Goal: Task Accomplishment & Management: Manage account settings

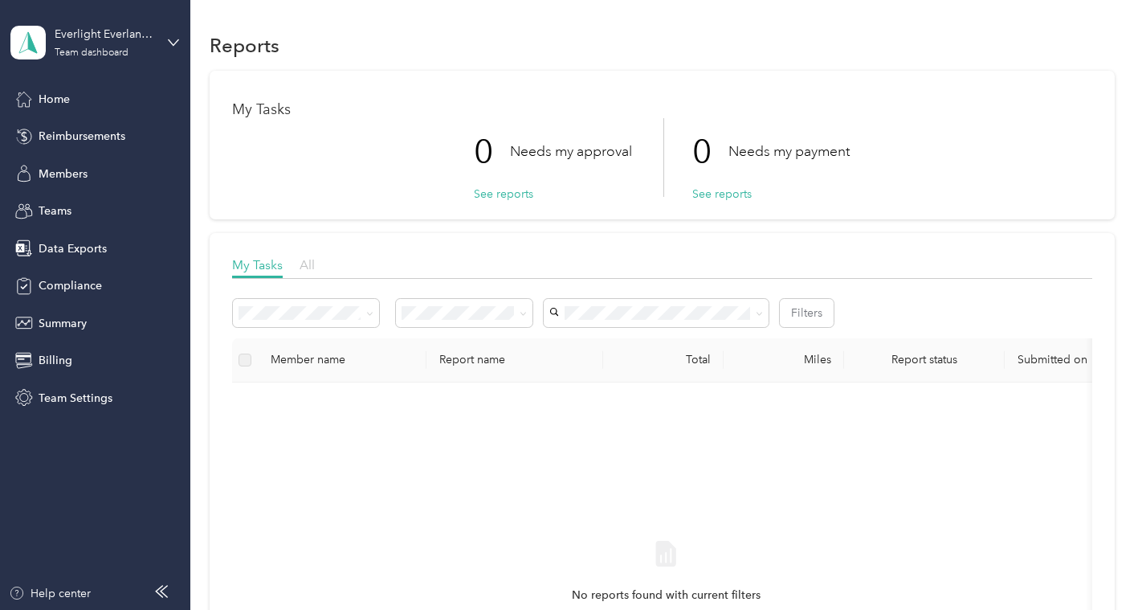
click at [308, 265] on span "All" at bounding box center [307, 264] width 15 height 15
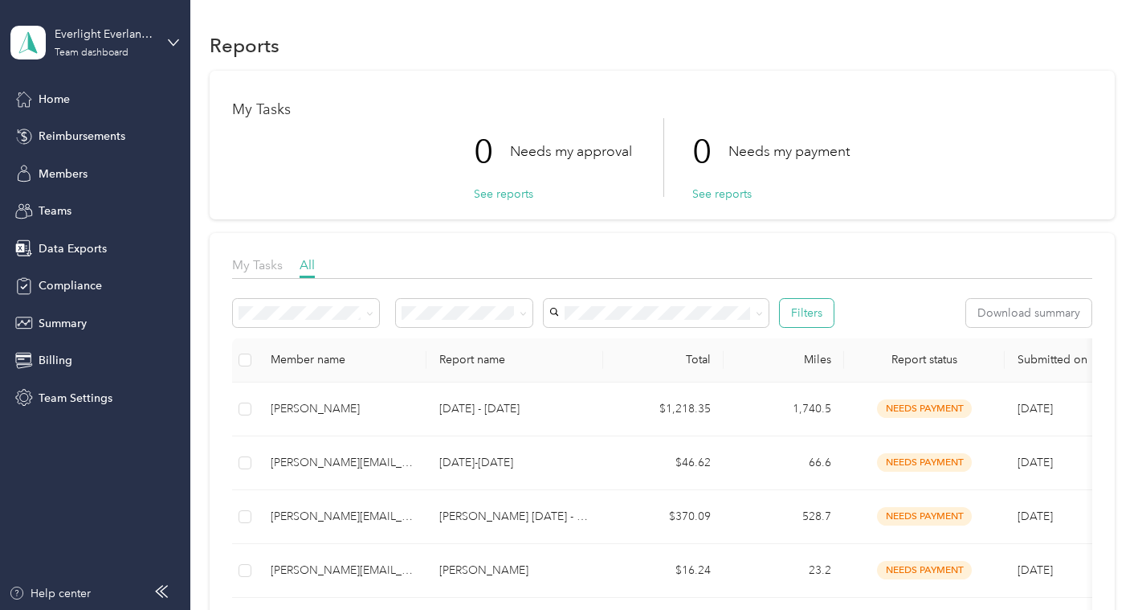
click at [789, 309] on button "Filters" at bounding box center [807, 313] width 54 height 28
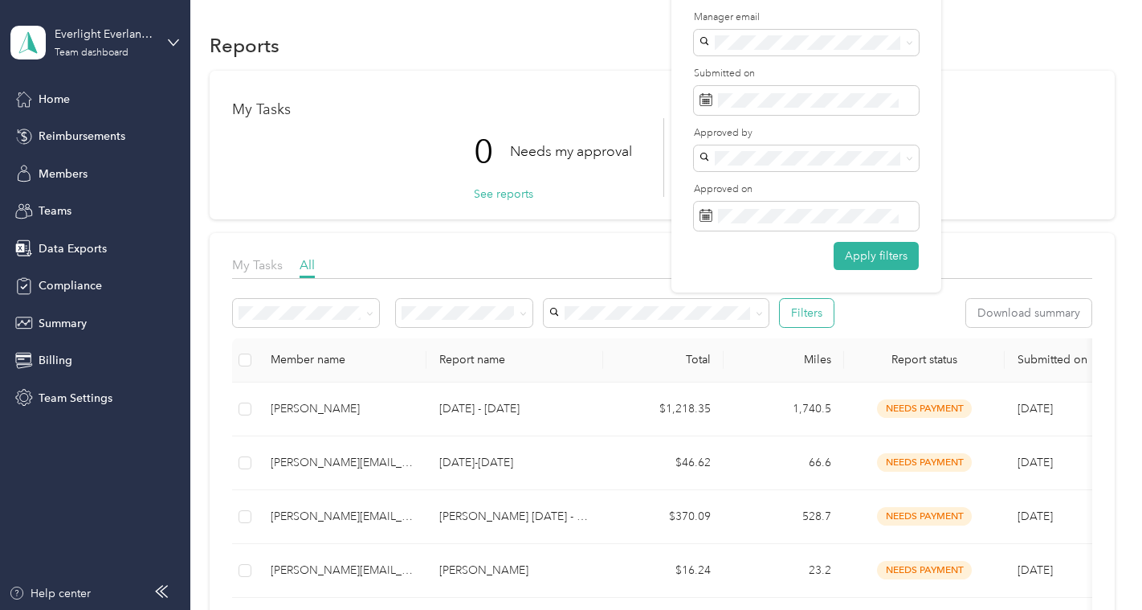
click at [803, 310] on button "Filters" at bounding box center [807, 313] width 54 height 28
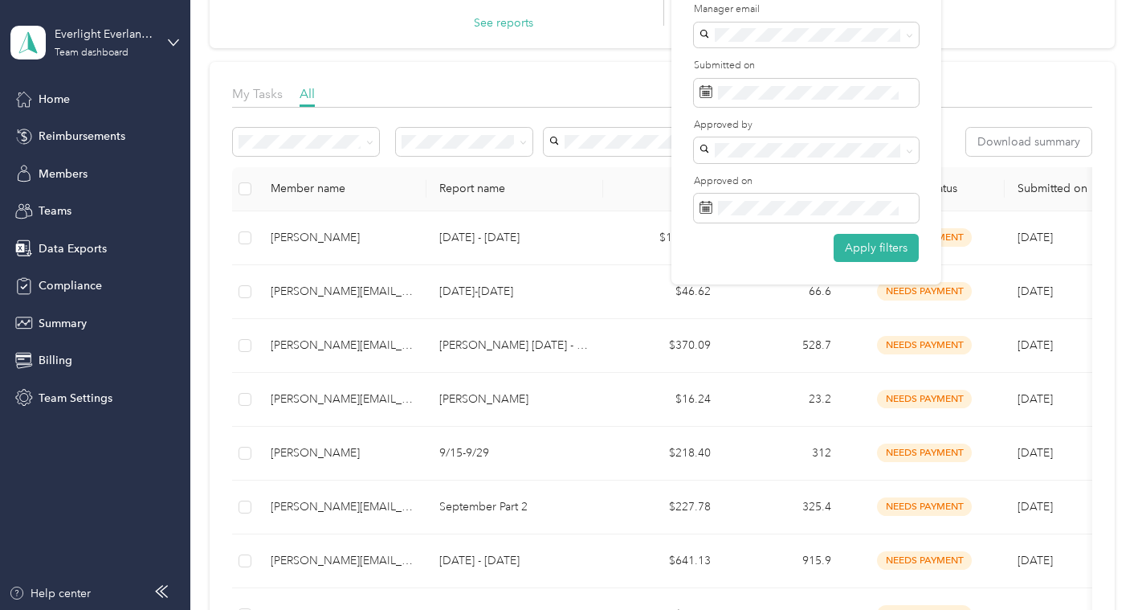
scroll to position [174, 0]
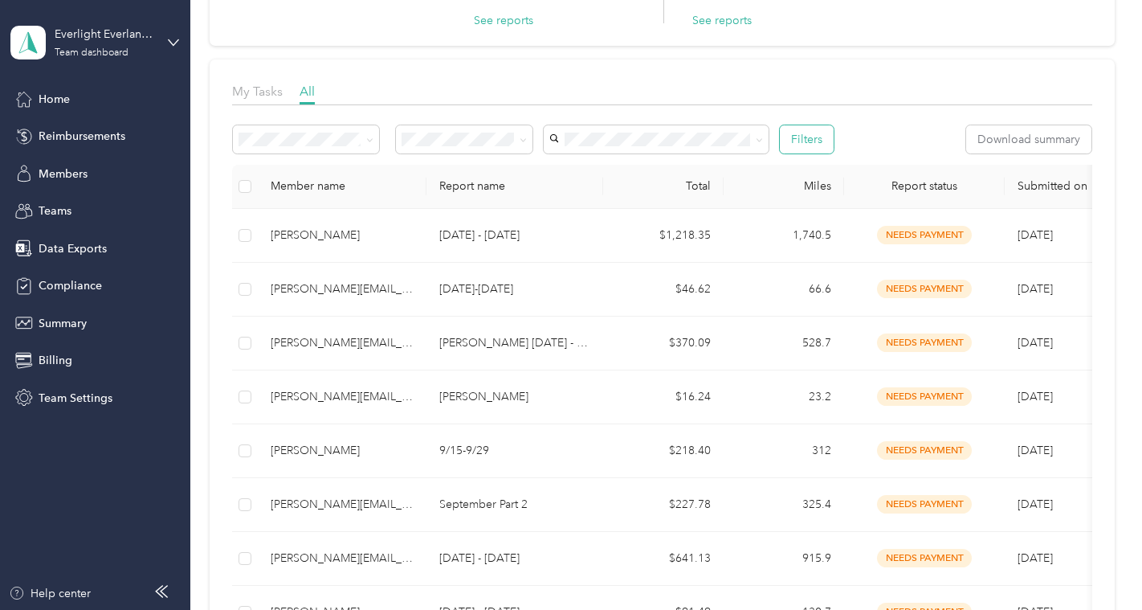
click at [793, 136] on button "Filters" at bounding box center [807, 139] width 54 height 28
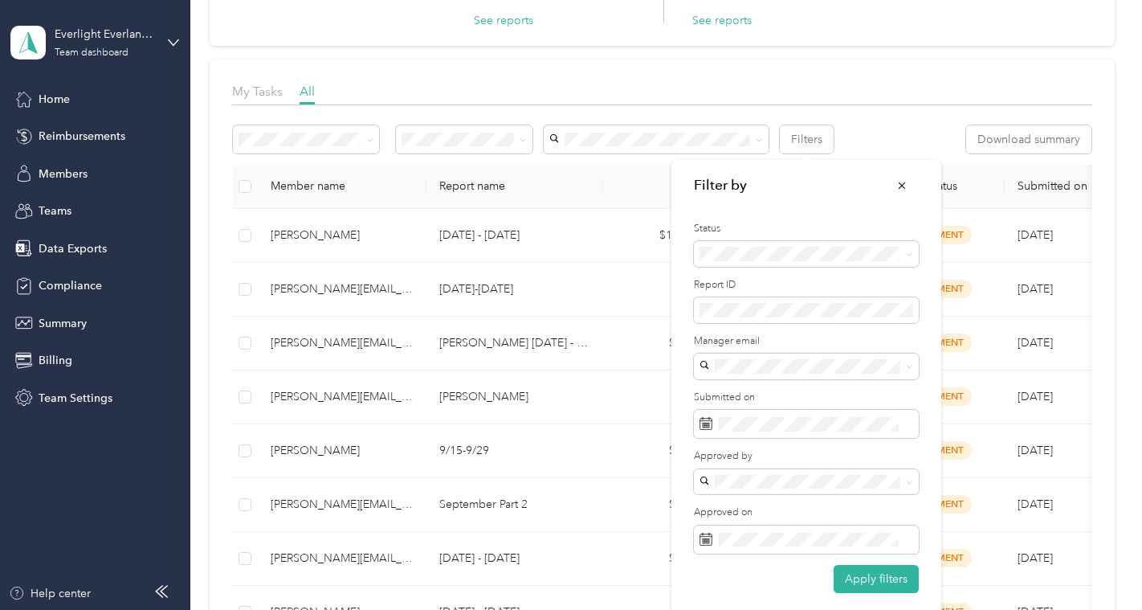
click at [765, 341] on span "Needs payment" at bounding box center [745, 339] width 81 height 14
click at [880, 578] on button "Apply filters" at bounding box center [876, 579] width 85 height 28
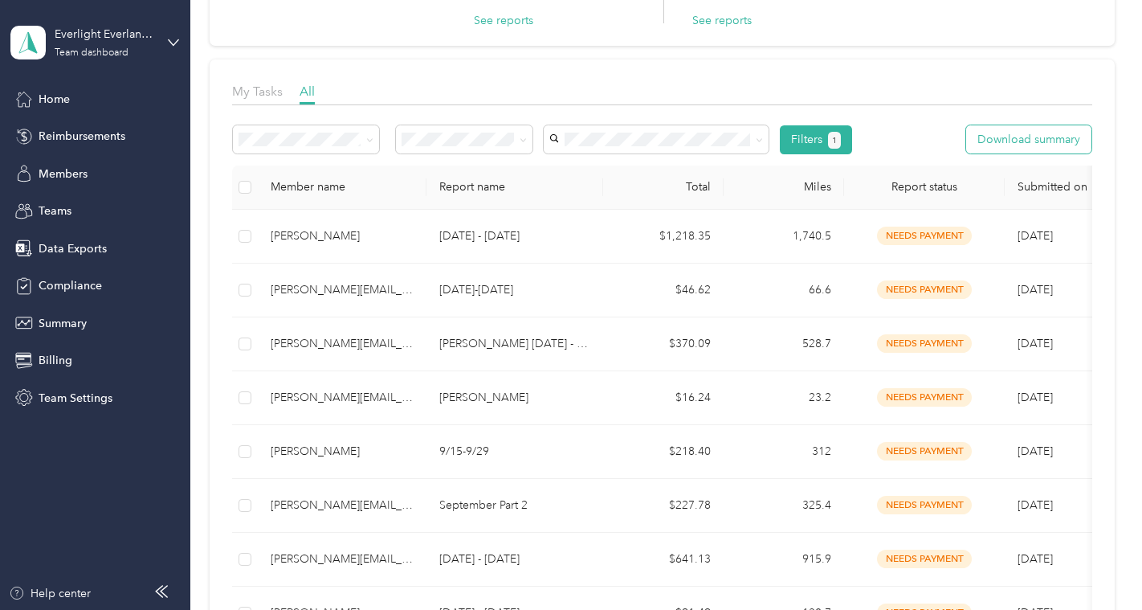
click at [1043, 142] on button "Download summary" at bounding box center [1028, 139] width 125 height 28
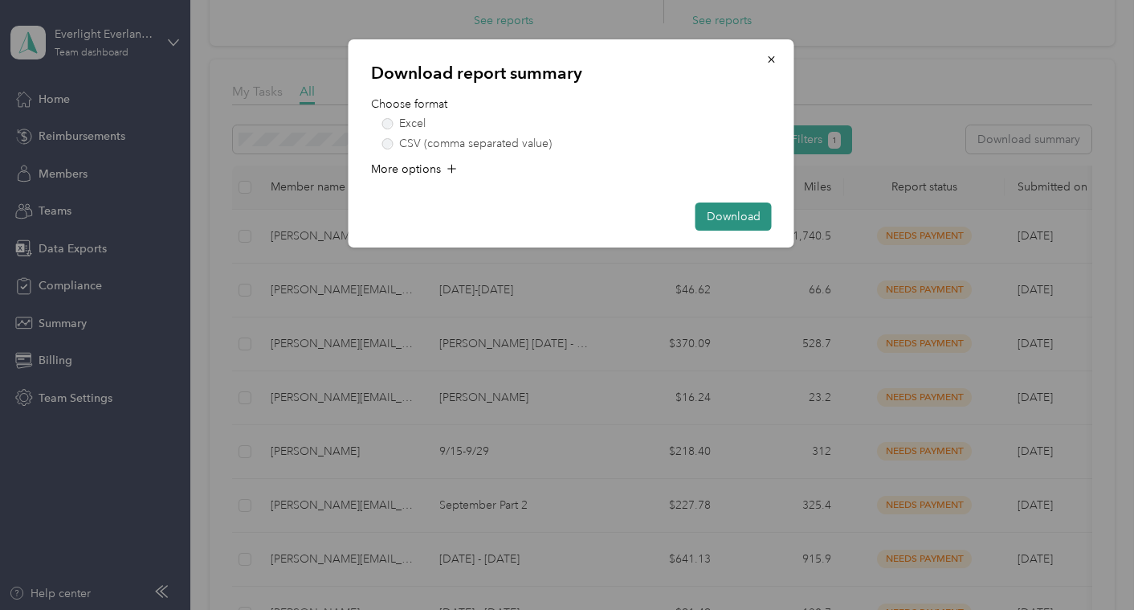
click at [716, 218] on button "Download" at bounding box center [734, 216] width 76 height 28
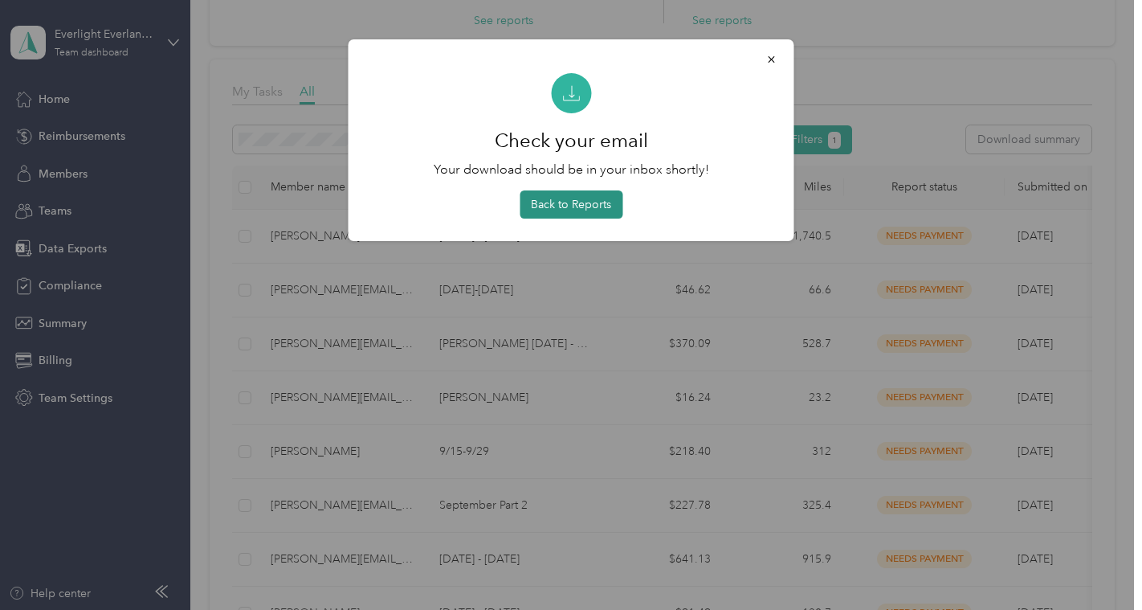
click at [561, 213] on button "Back to Reports" at bounding box center [571, 204] width 103 height 28
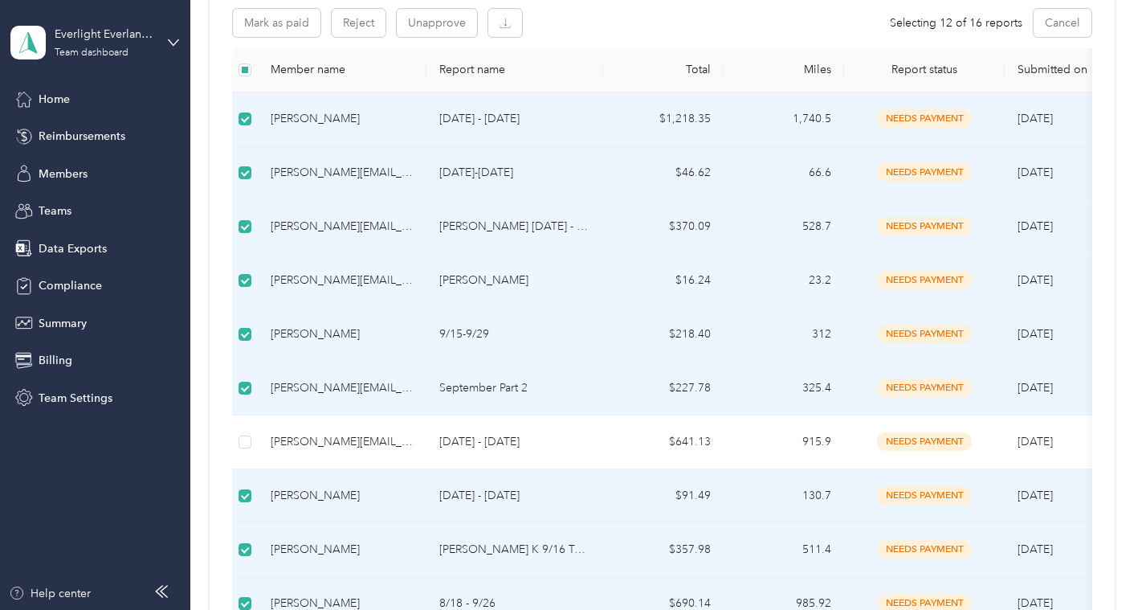
scroll to position [139, 0]
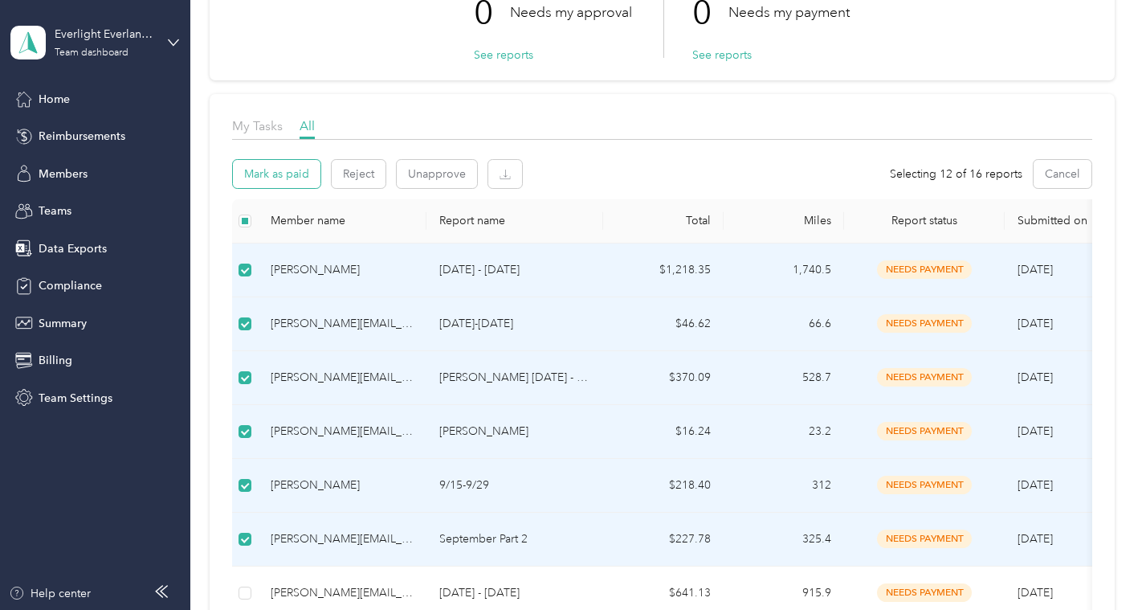
click at [263, 169] on button "Mark as paid" at bounding box center [277, 174] width 88 height 28
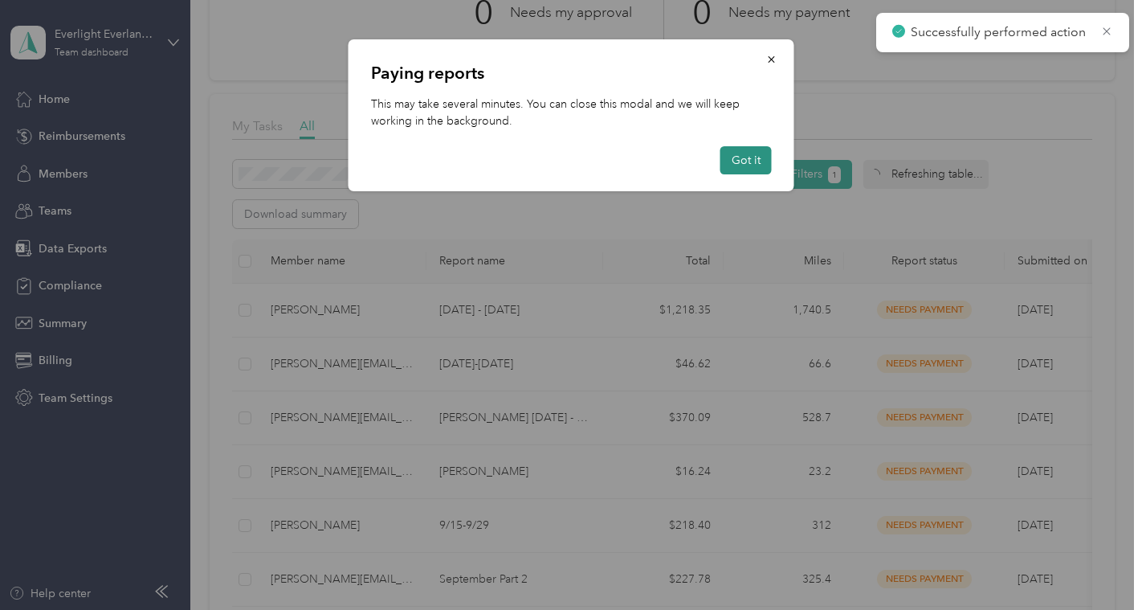
click at [737, 162] on button "Got it" at bounding box center [746, 160] width 51 height 28
